Goal: Information Seeking & Learning: Learn about a topic

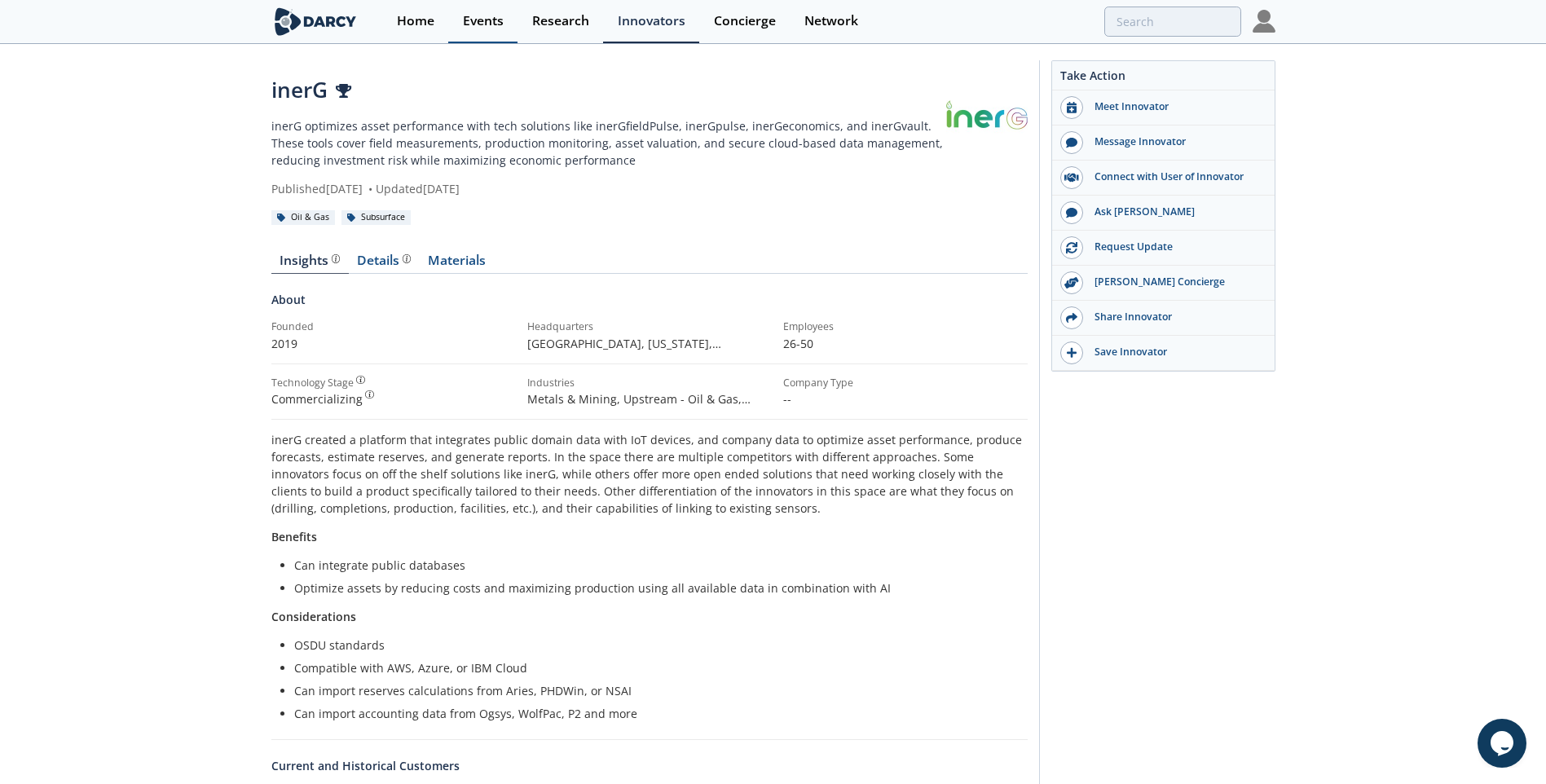
click at [499, 28] on div "Events" at bounding box center [484, 20] width 41 height 13
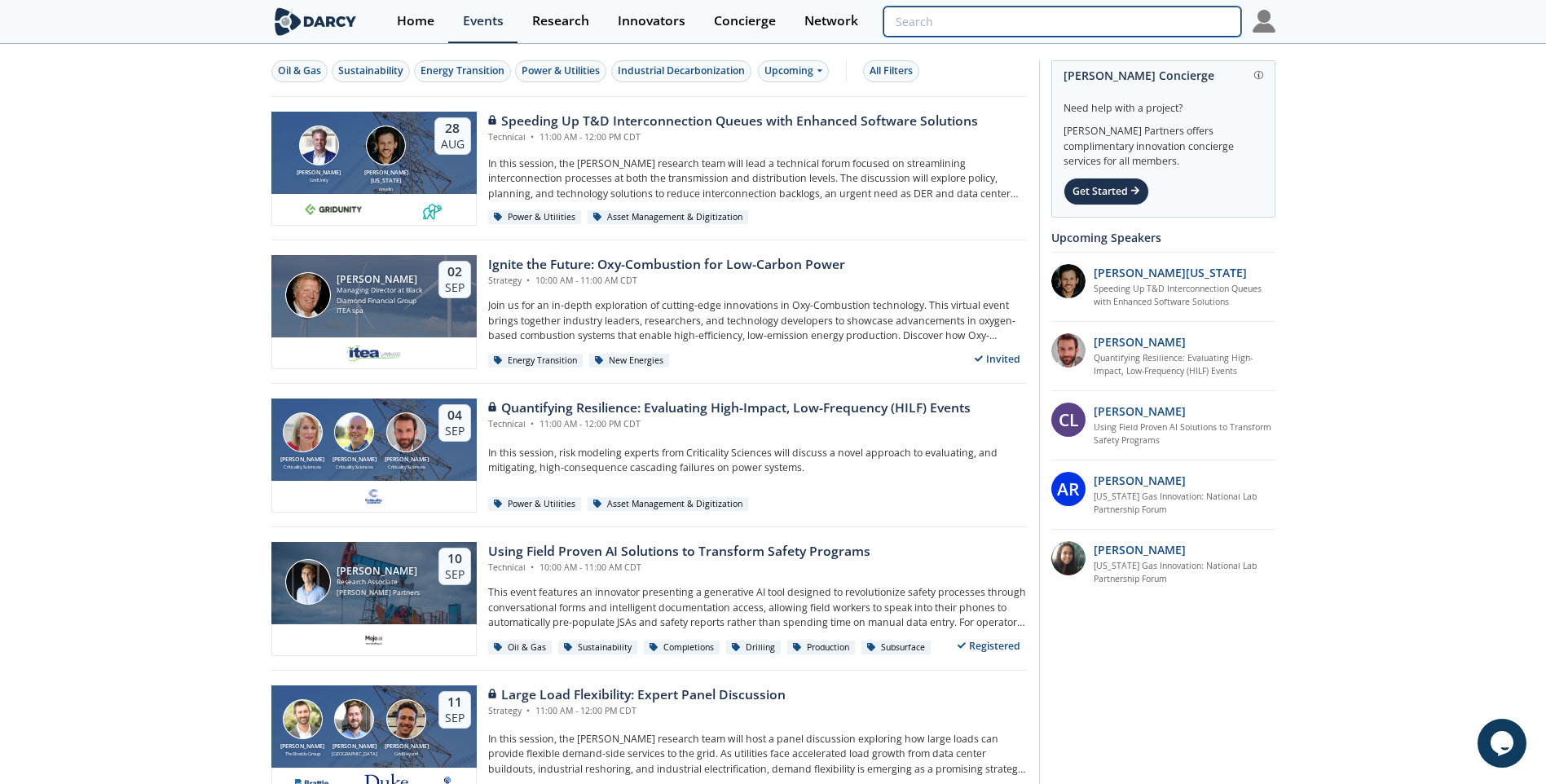
click at [1117, 34] on input "search" at bounding box center [1061, 21] width 356 height 30
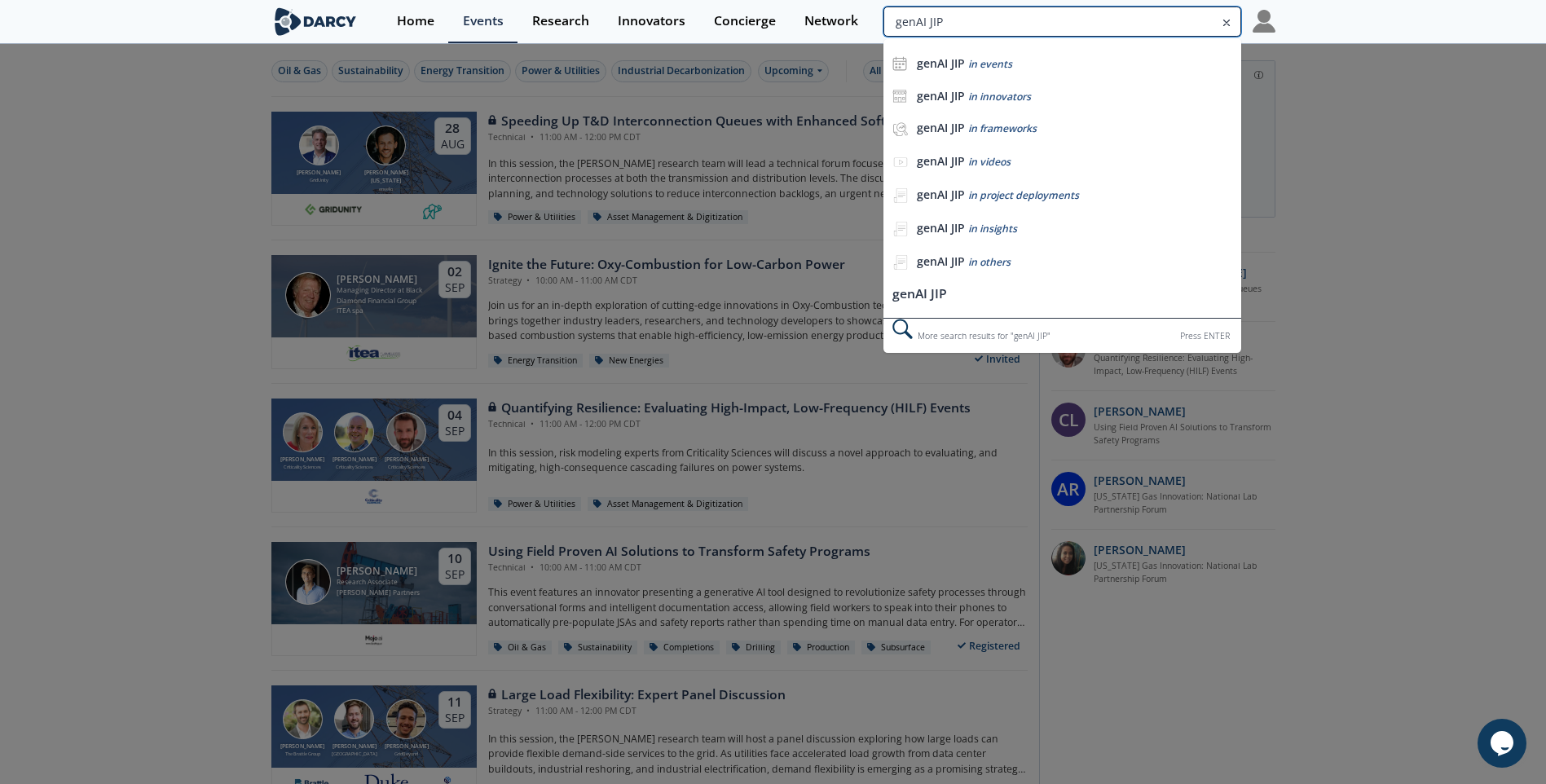
type input "genAI JIP"
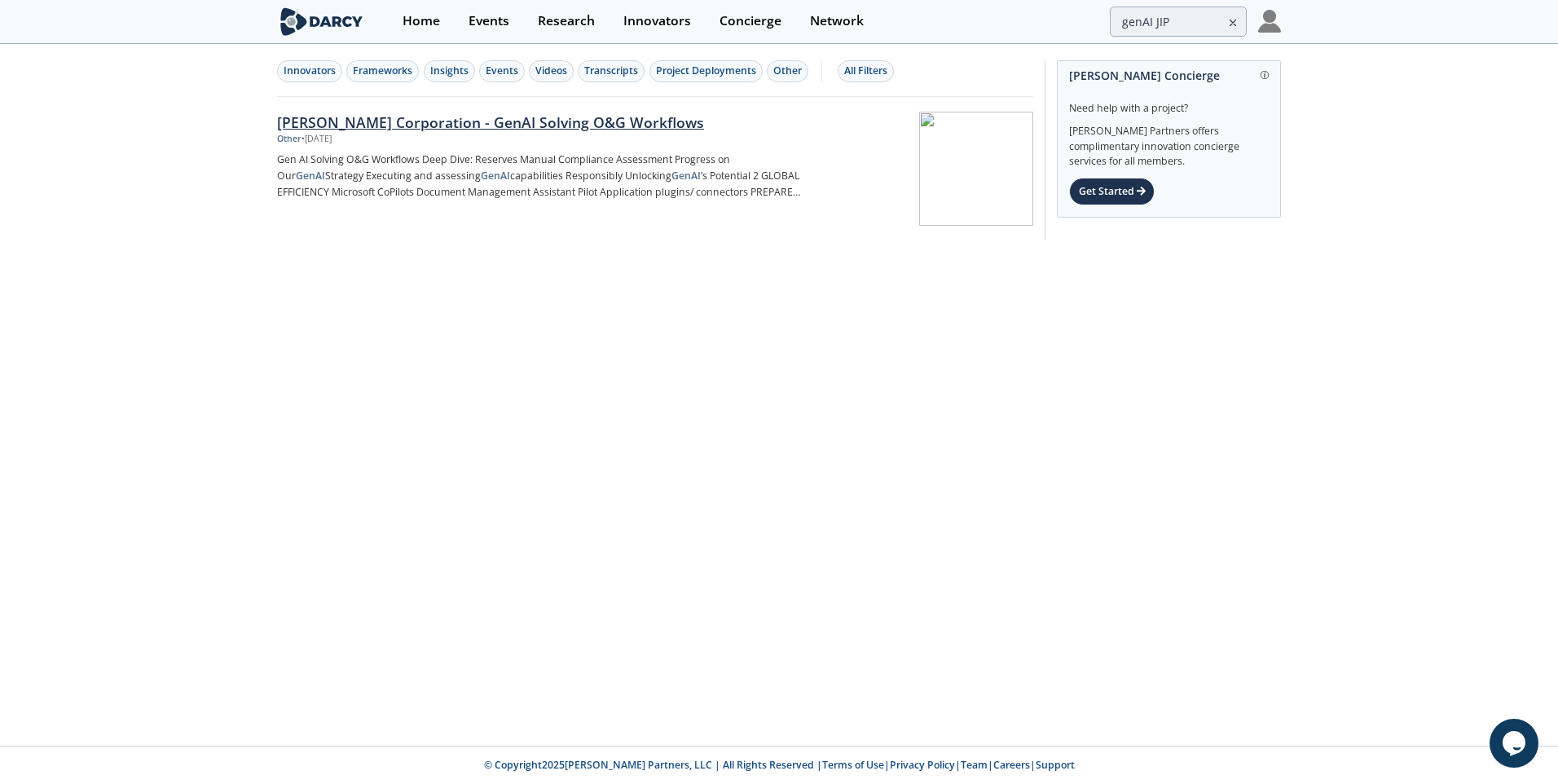
click at [571, 124] on div "Hess Corporation - GenAI Solving O&G Workflows" at bounding box center [547, 123] width 540 height 21
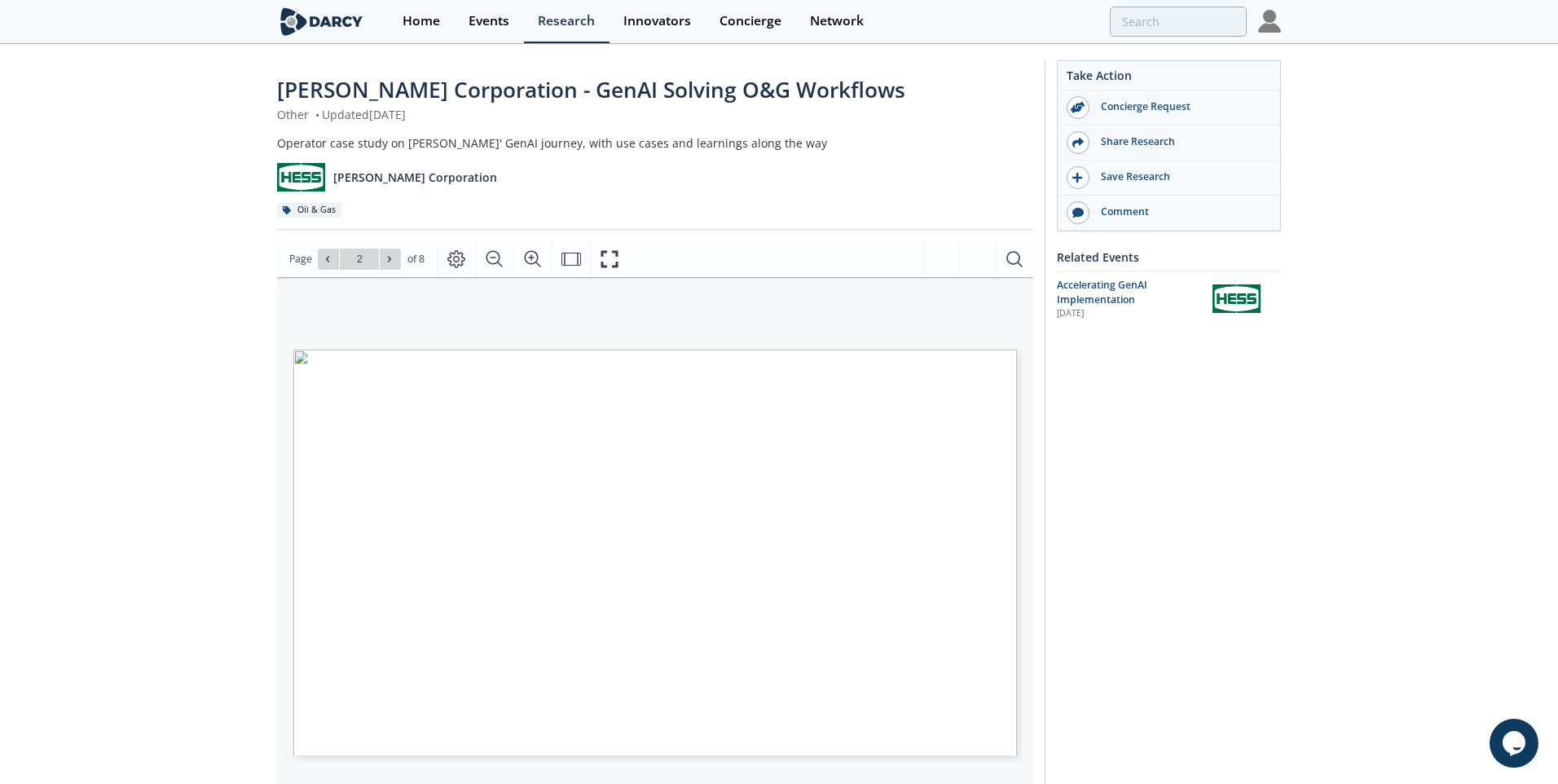
type input "3"
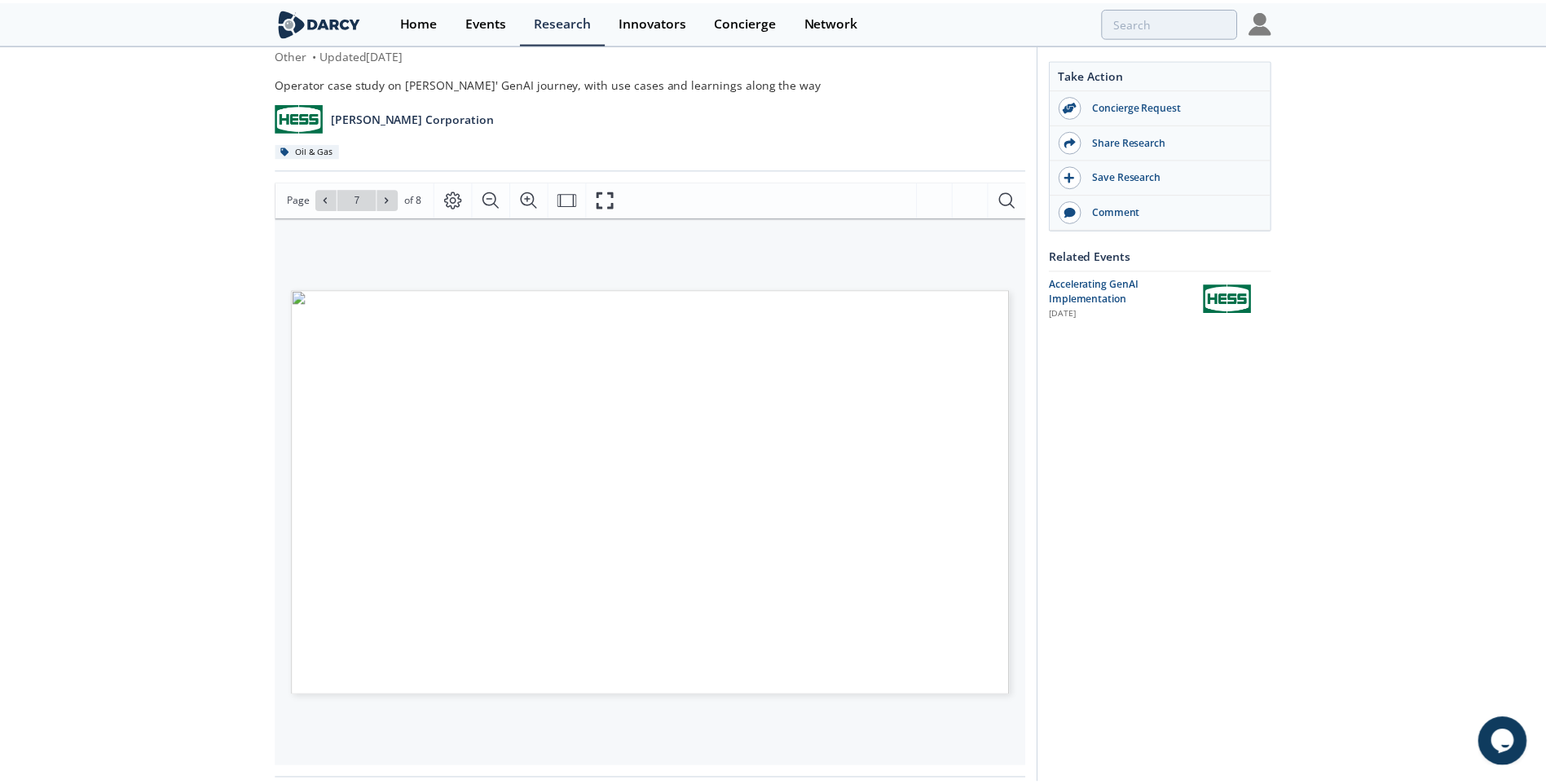
scroll to position [163, 0]
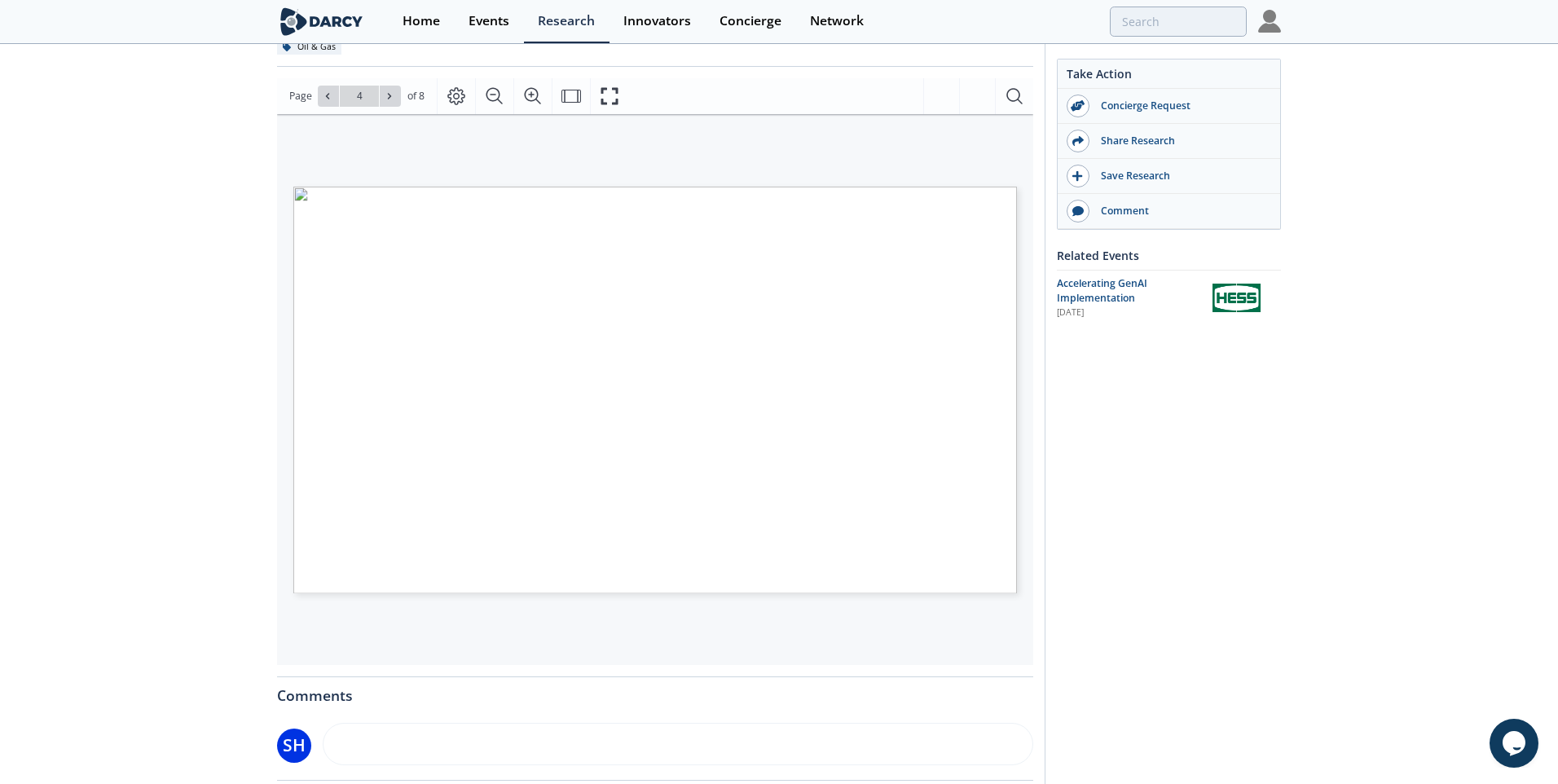
type input "3"
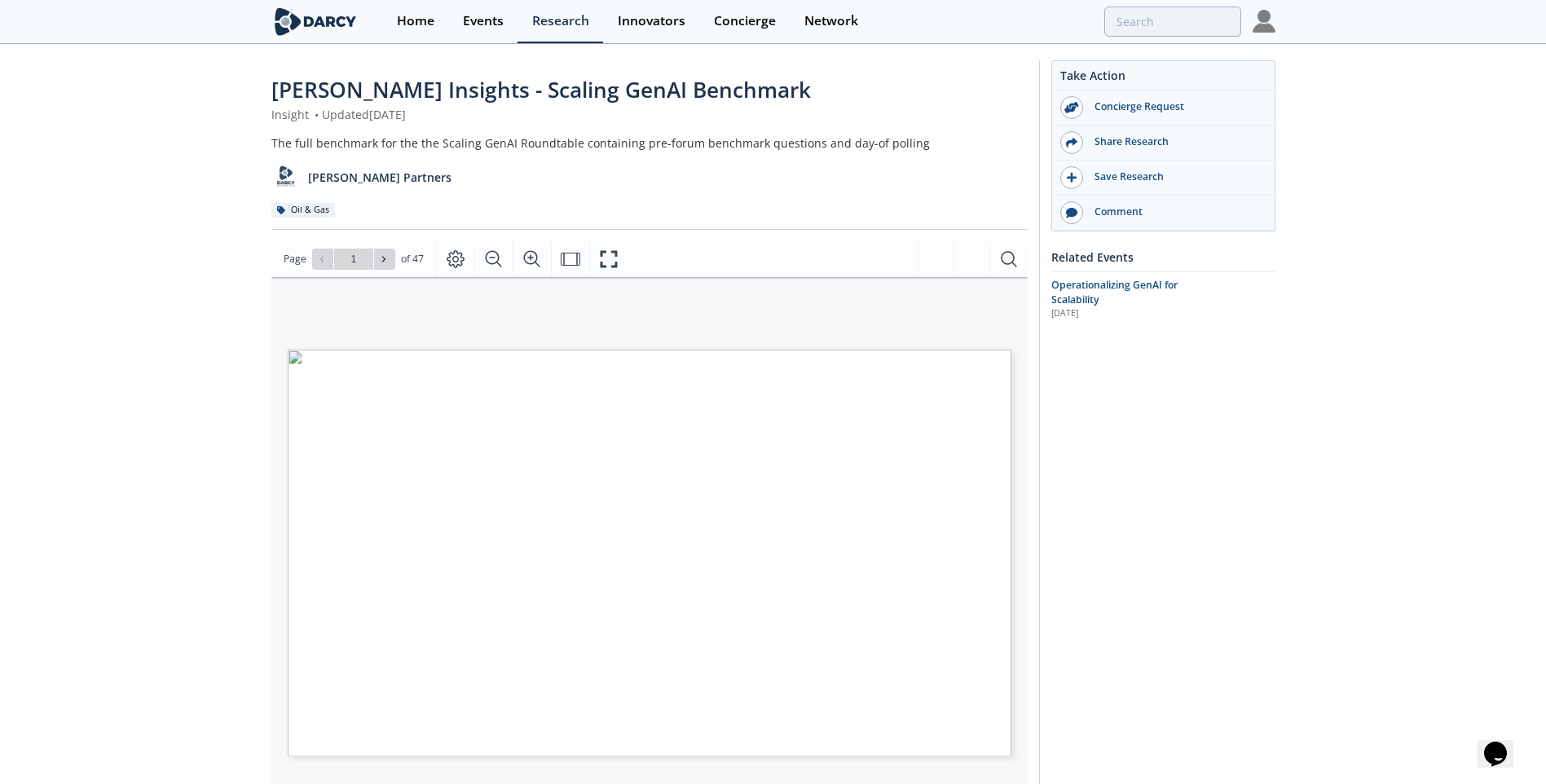
type input "2"
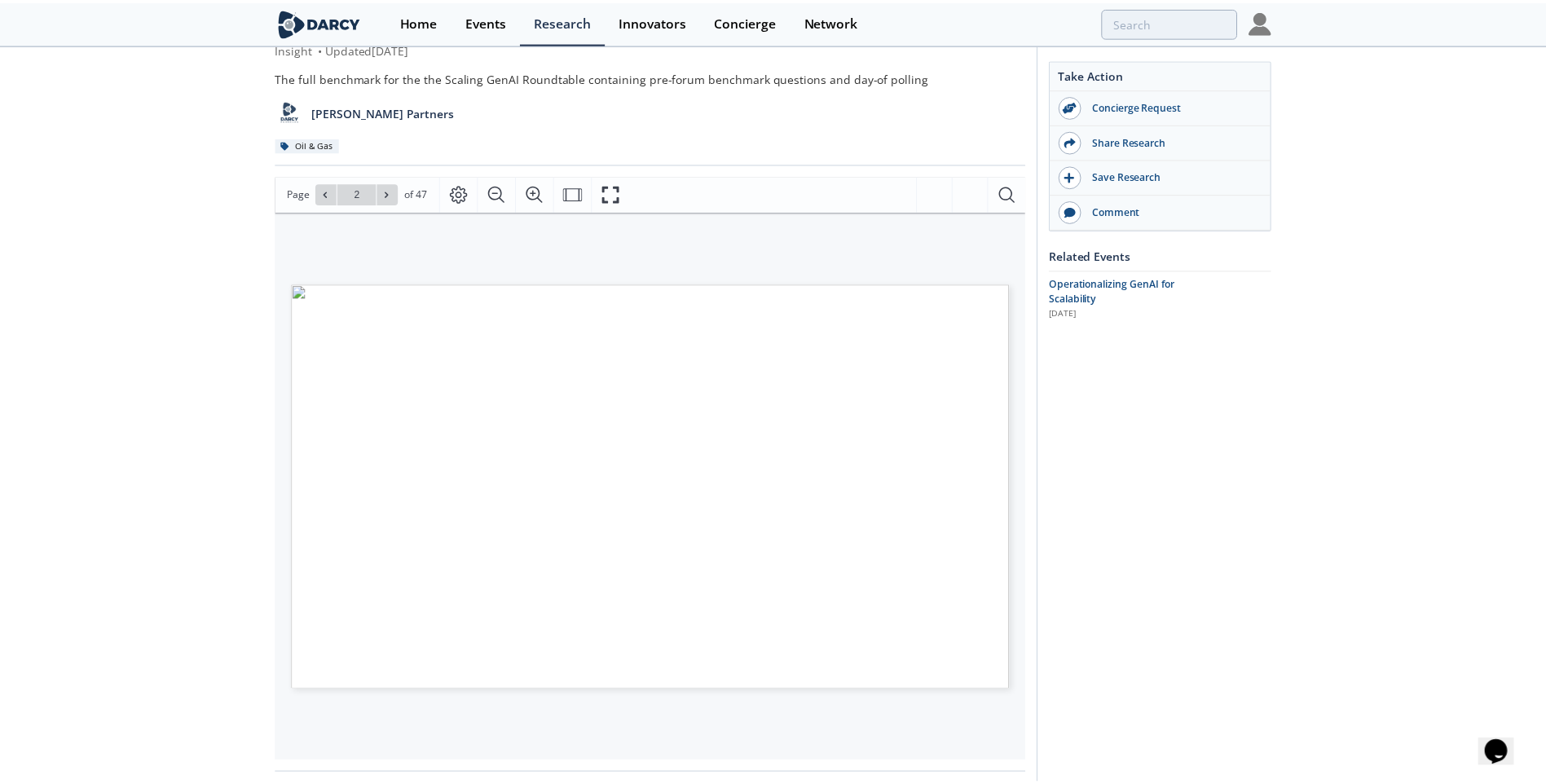
scroll to position [82, 0]
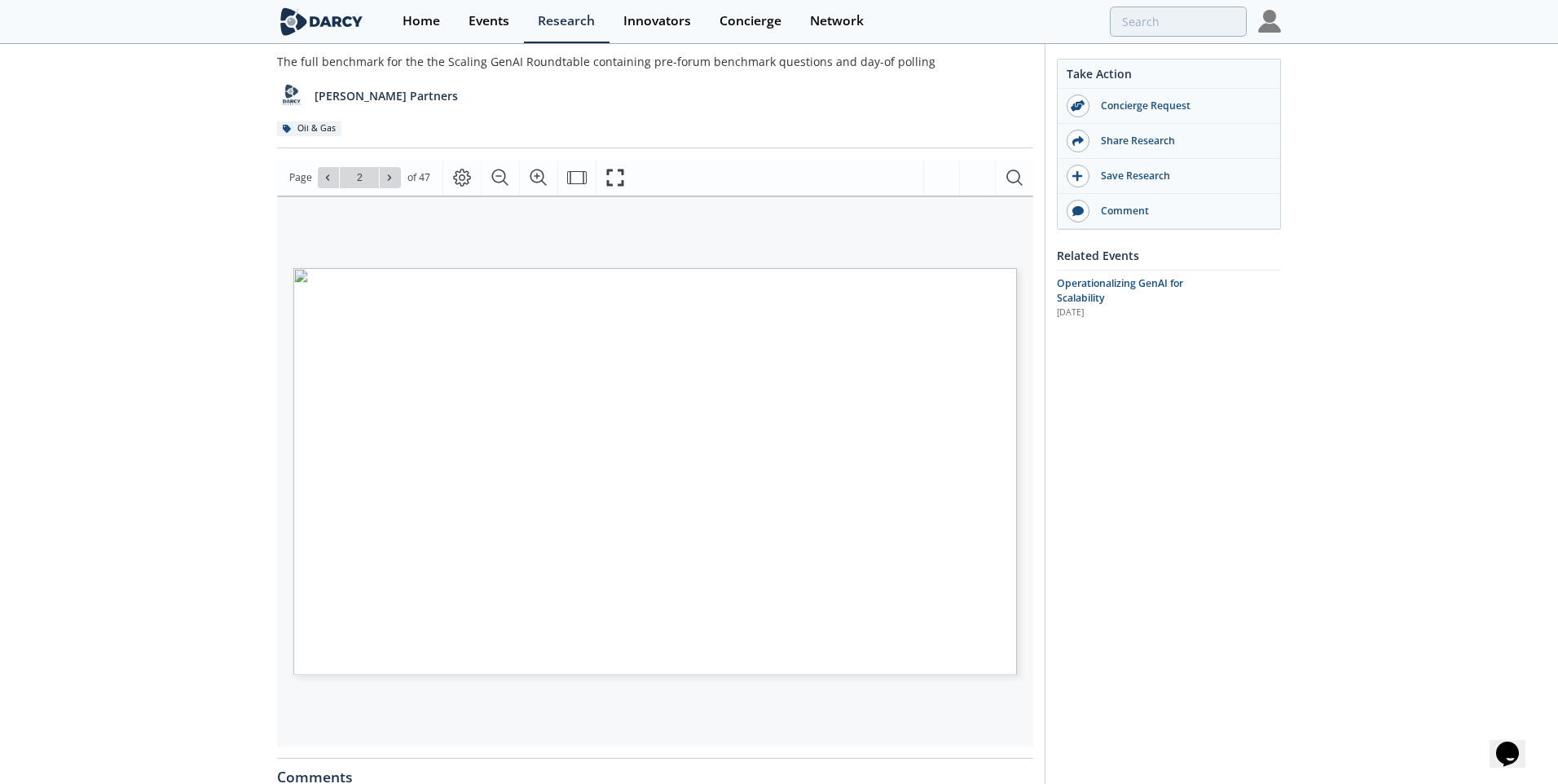
type input "3"
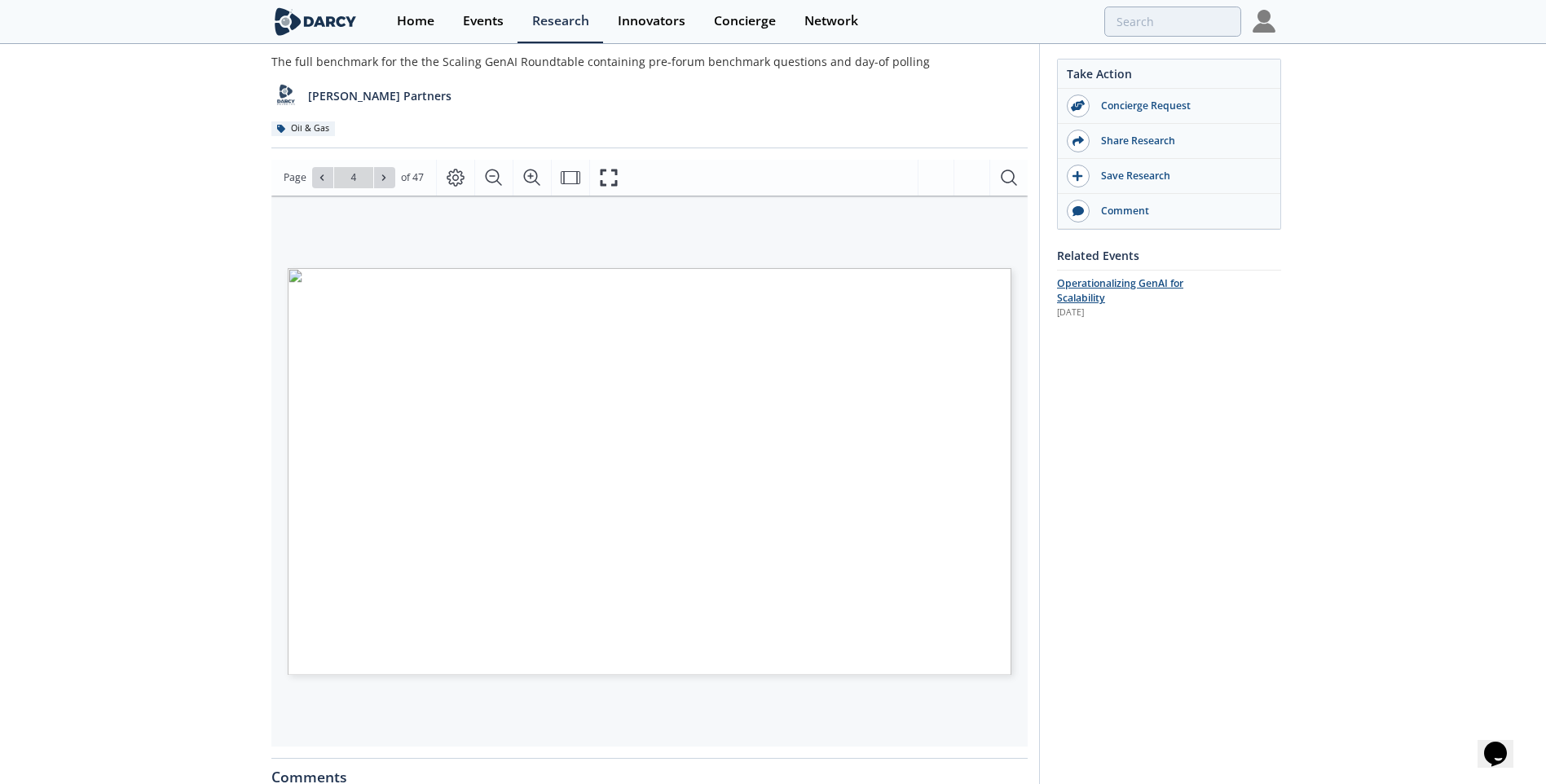
click at [1145, 289] on span "Operationalizing GenAI for Scalability" at bounding box center [1120, 291] width 126 height 28
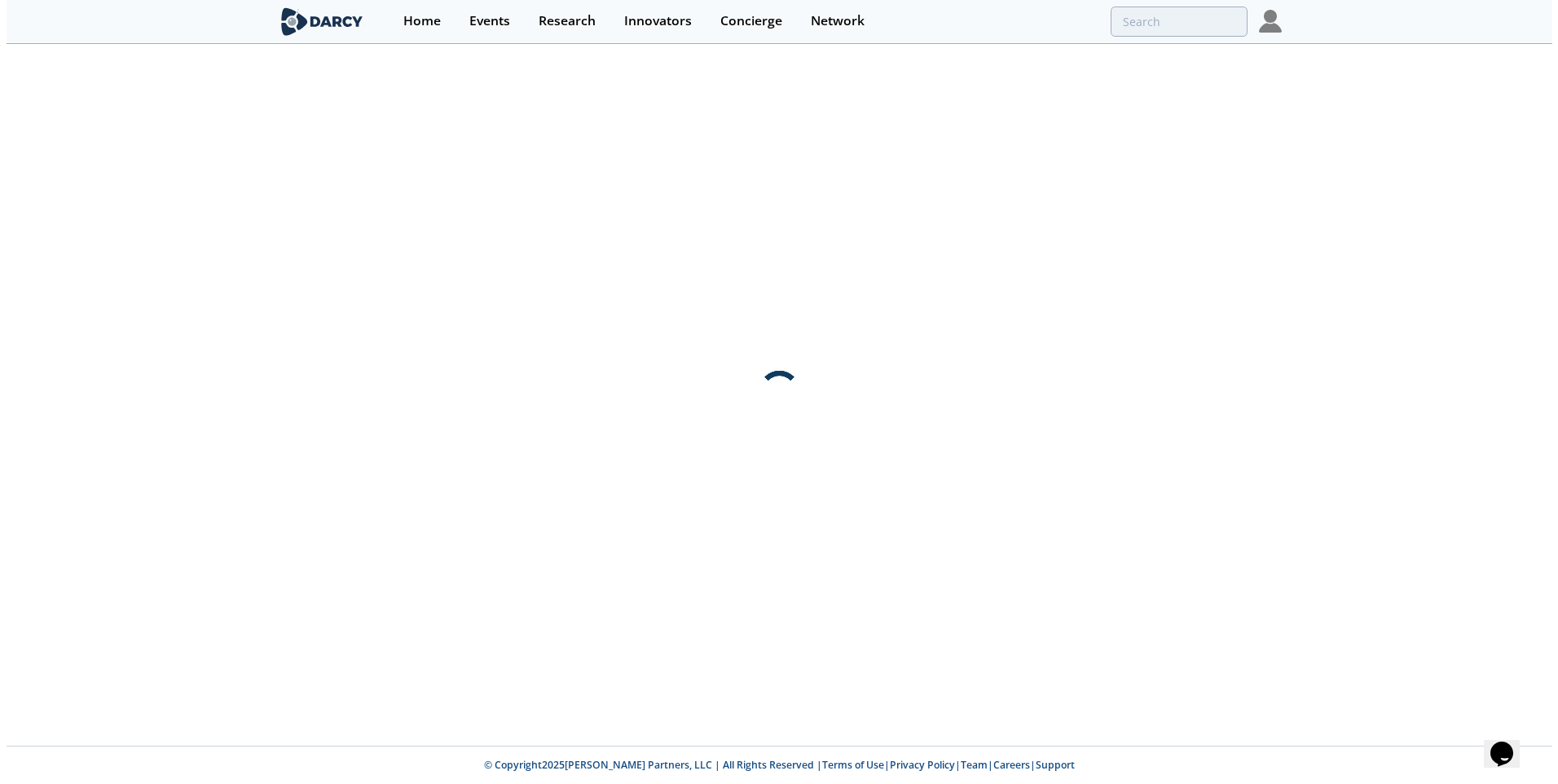
scroll to position [0, 0]
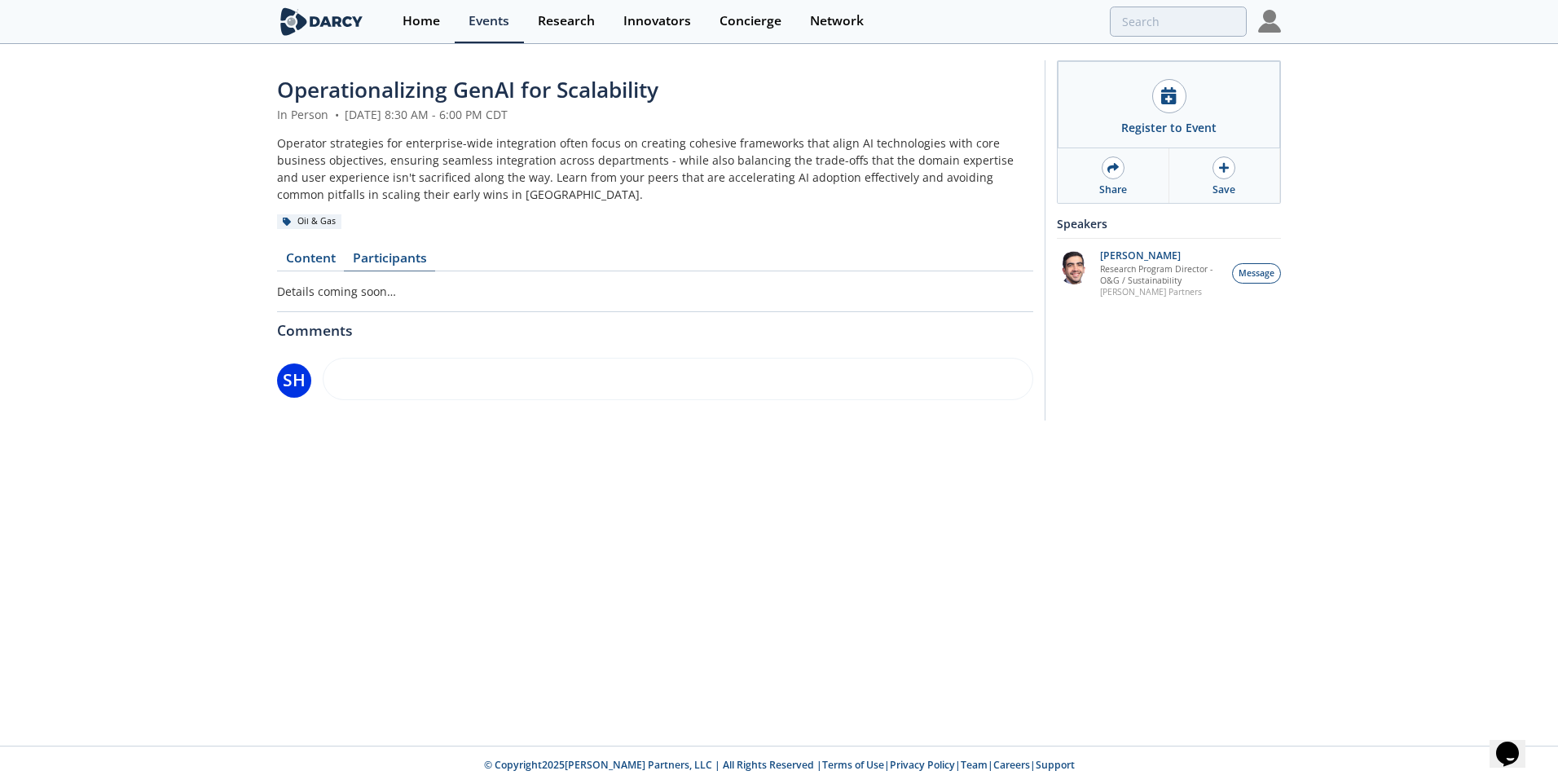
click at [396, 255] on link "Participants" at bounding box center [390, 261] width 92 height 20
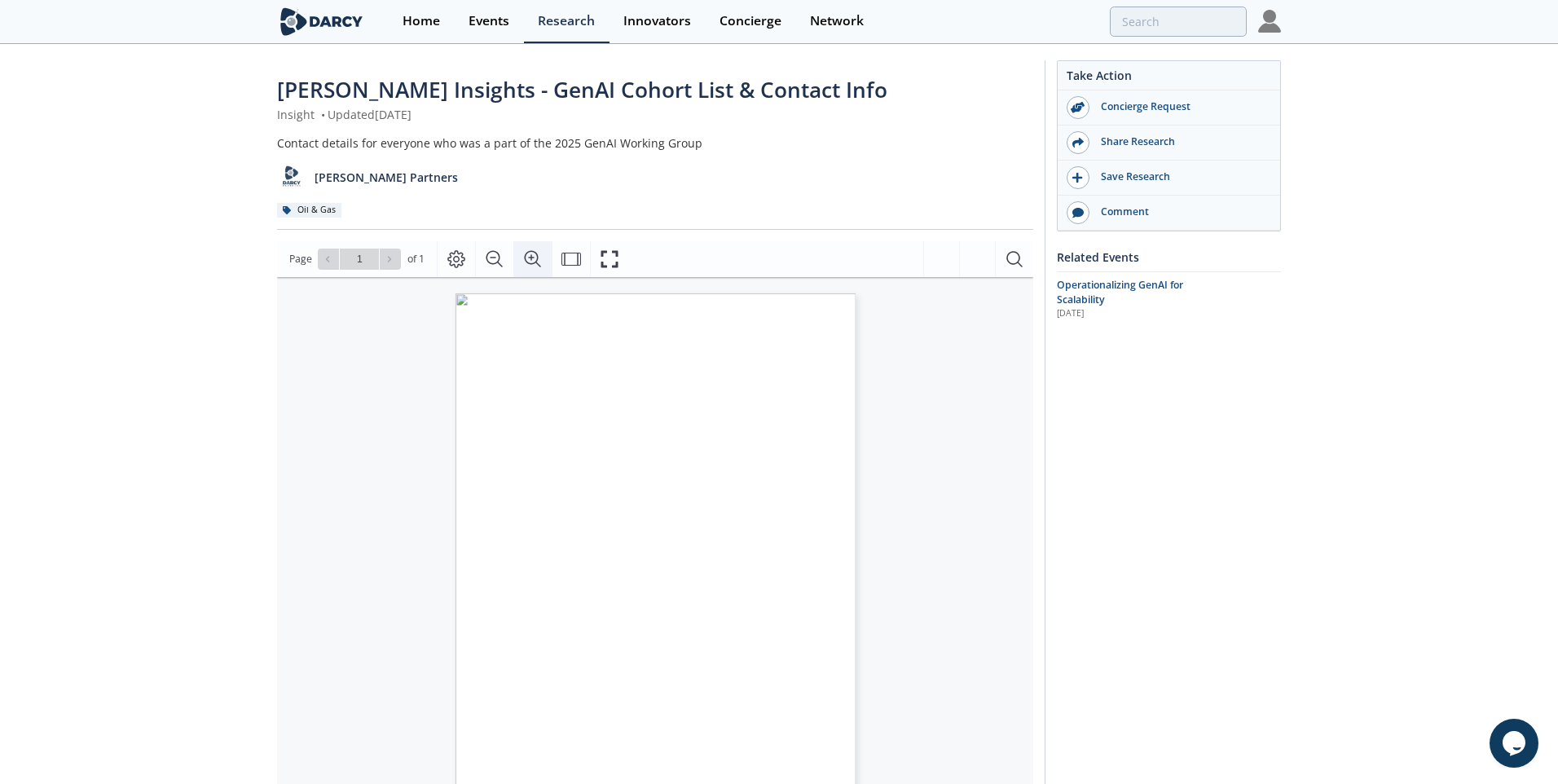
click at [535, 266] on icon "Zoom In" at bounding box center [533, 259] width 20 height 20
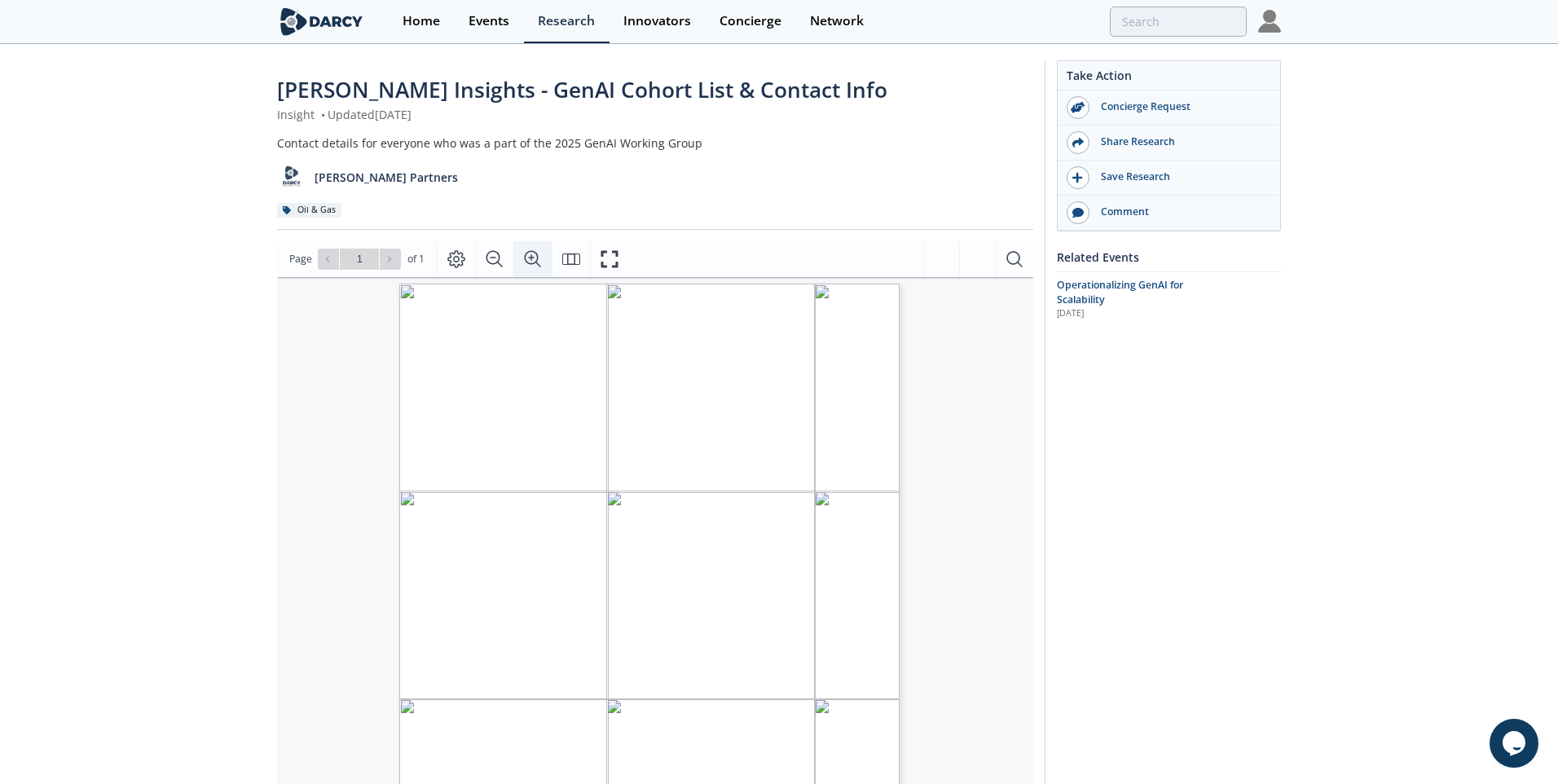
click at [535, 266] on icon "Zoom In" at bounding box center [533, 259] width 20 height 20
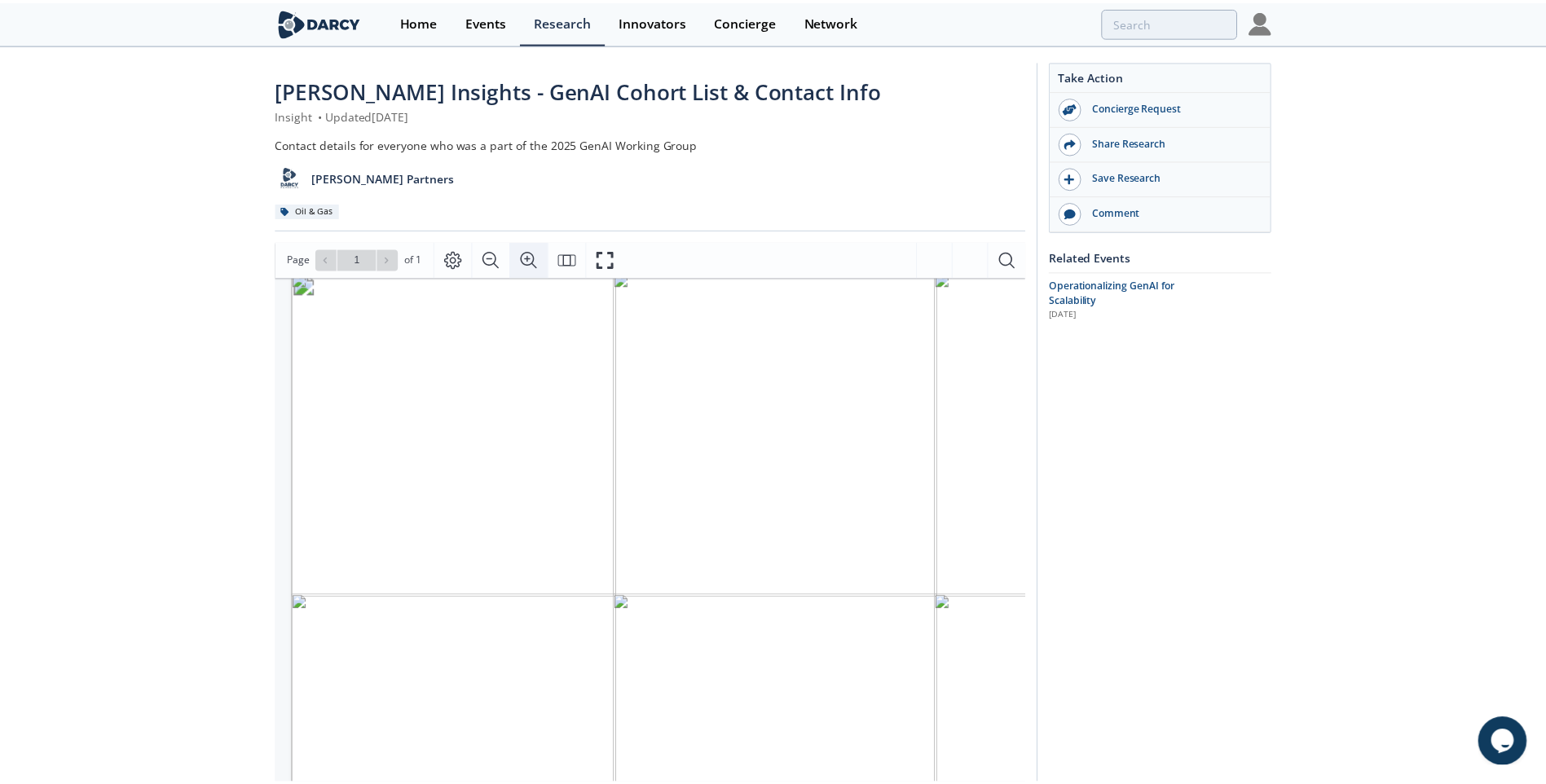
scroll to position [36, 35]
